Goal: Task Accomplishment & Management: Manage account settings

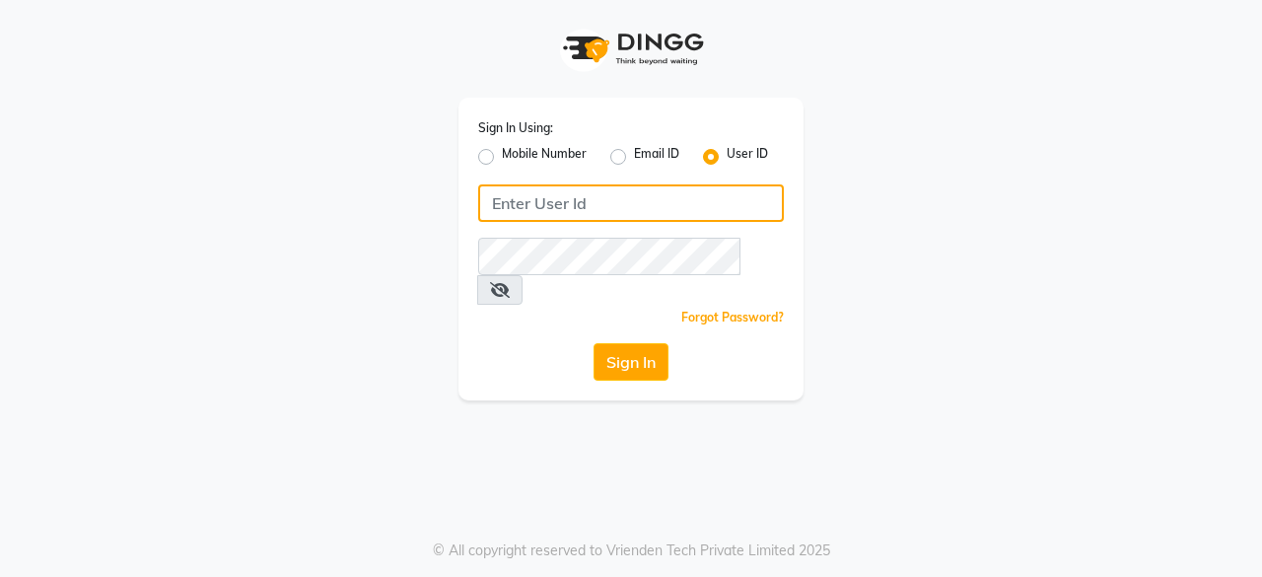
type input "oshabeautybar"
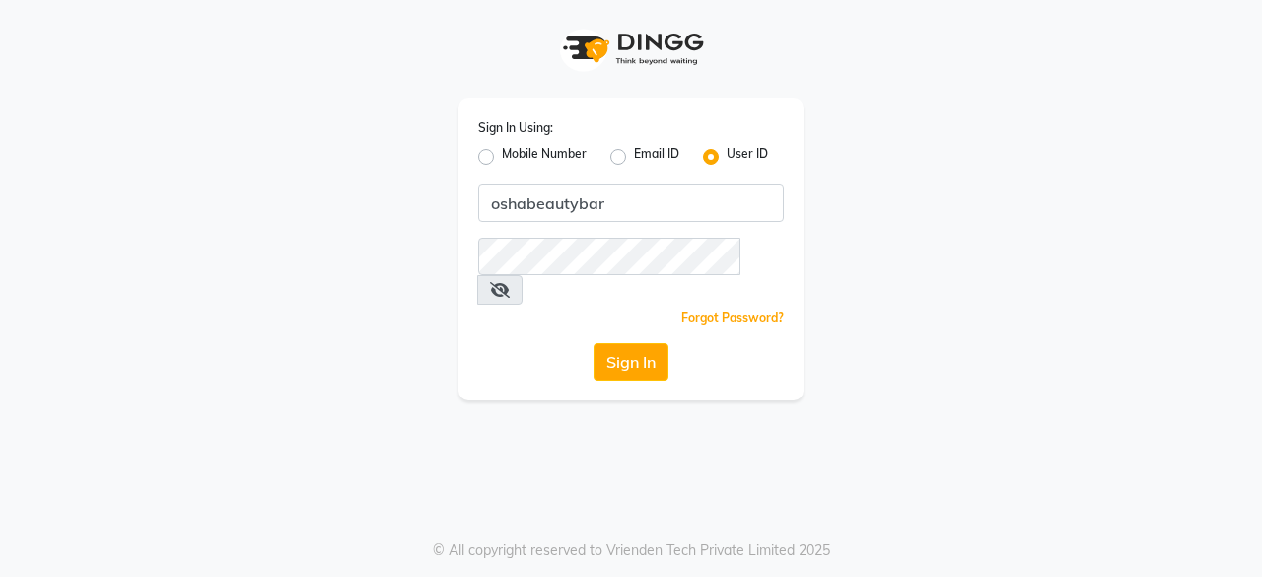
click at [510, 282] on icon at bounding box center [500, 290] width 20 height 16
click at [508, 282] on icon at bounding box center [499, 290] width 18 height 16
click at [502, 155] on label "Mobile Number" at bounding box center [544, 157] width 85 height 24
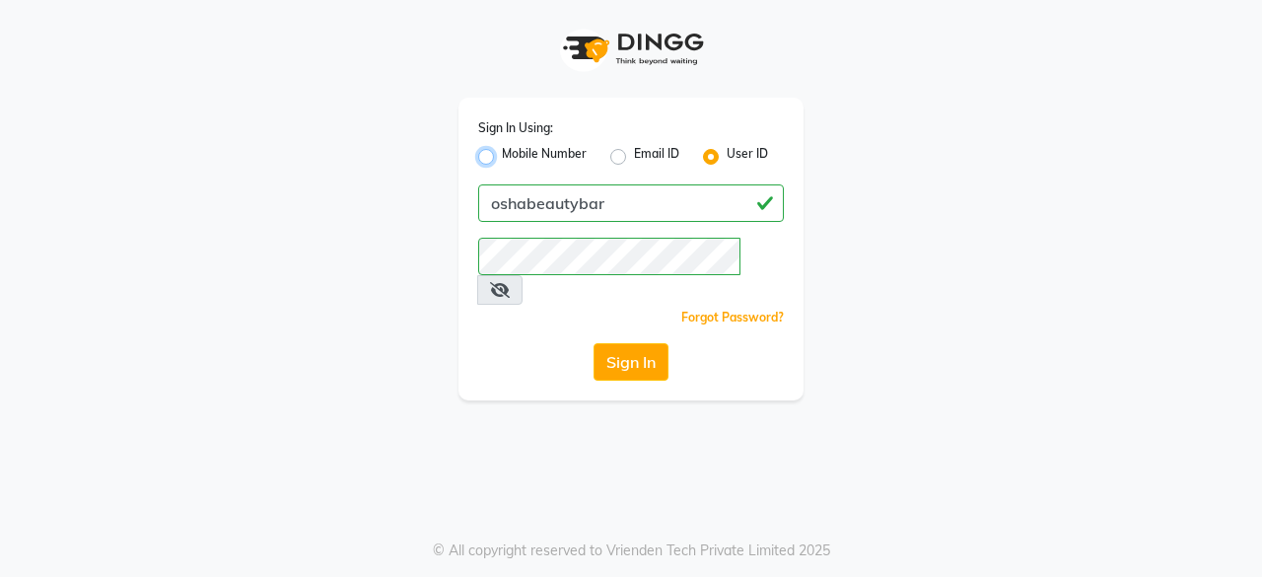
click at [502, 155] on input "Mobile Number" at bounding box center [508, 151] width 13 height 13
radio input "true"
radio input "false"
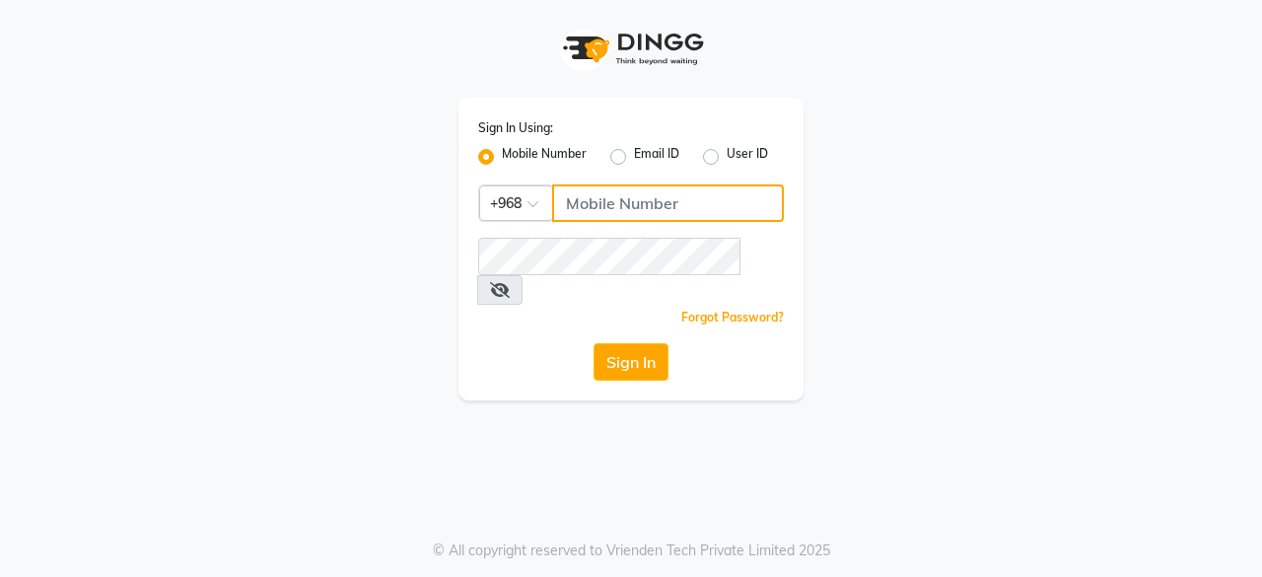
click at [684, 201] on input "Username" at bounding box center [668, 202] width 232 height 37
type input "79998373"
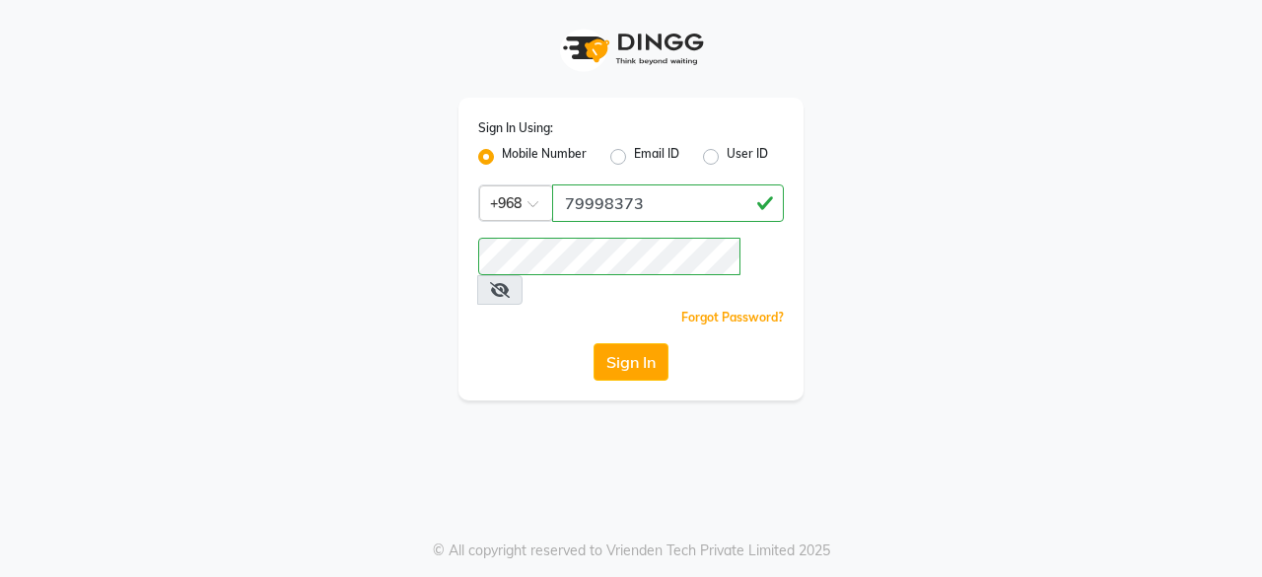
click at [510, 282] on icon at bounding box center [500, 290] width 20 height 16
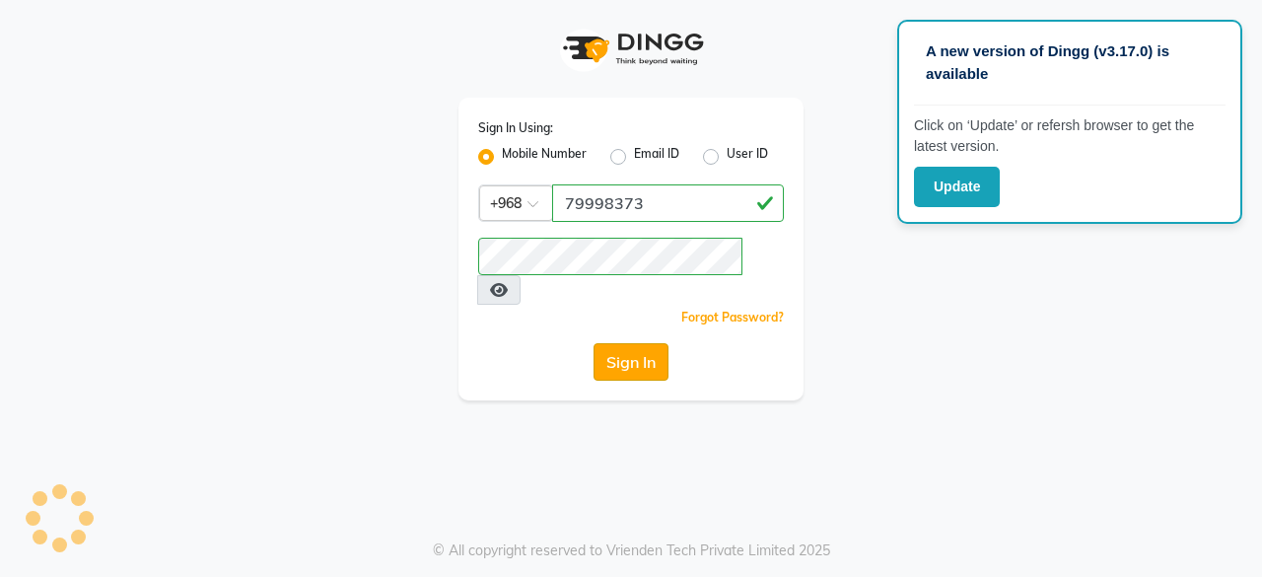
click at [643, 343] on button "Sign In" at bounding box center [631, 361] width 75 height 37
